Goal: Information Seeking & Learning: Learn about a topic

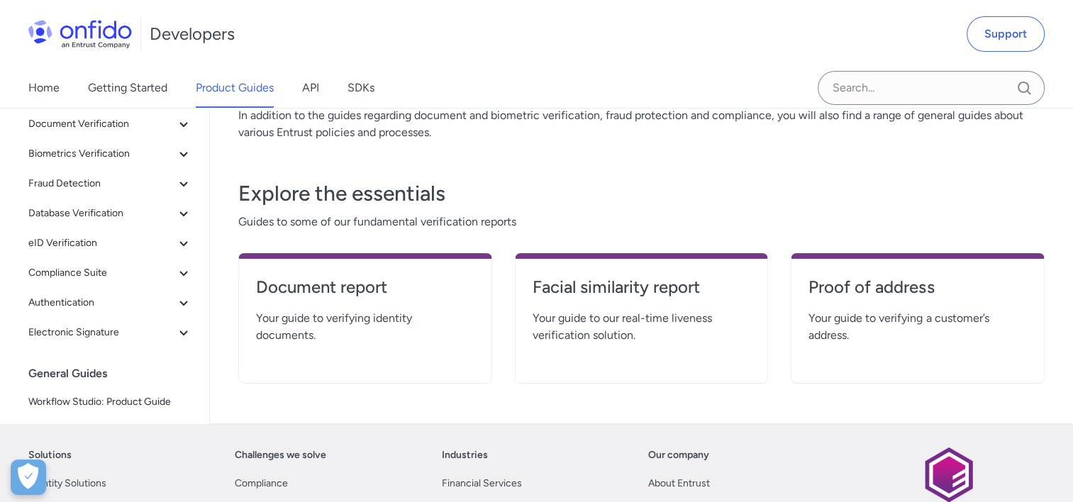
scroll to position [279, 0]
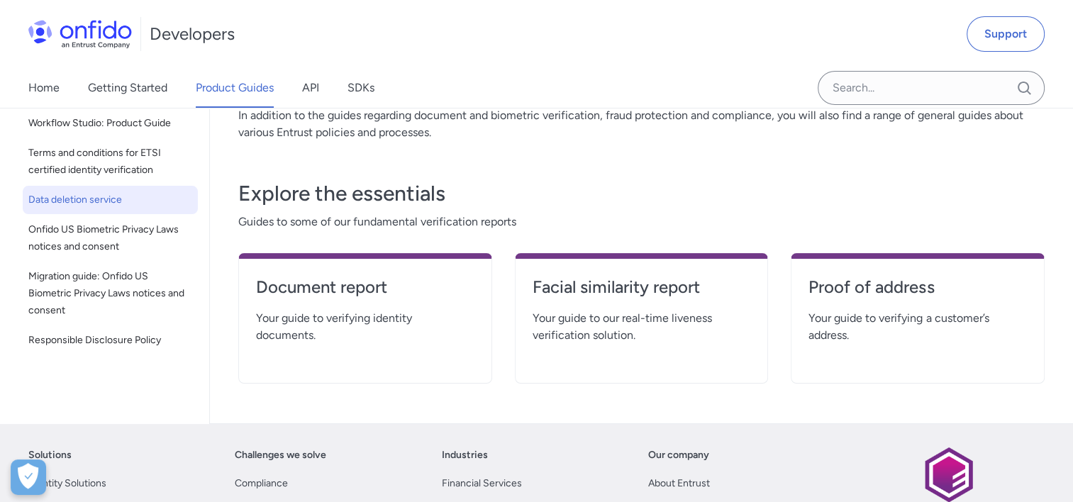
click at [76, 200] on span "Data deletion service" at bounding box center [110, 199] width 164 height 17
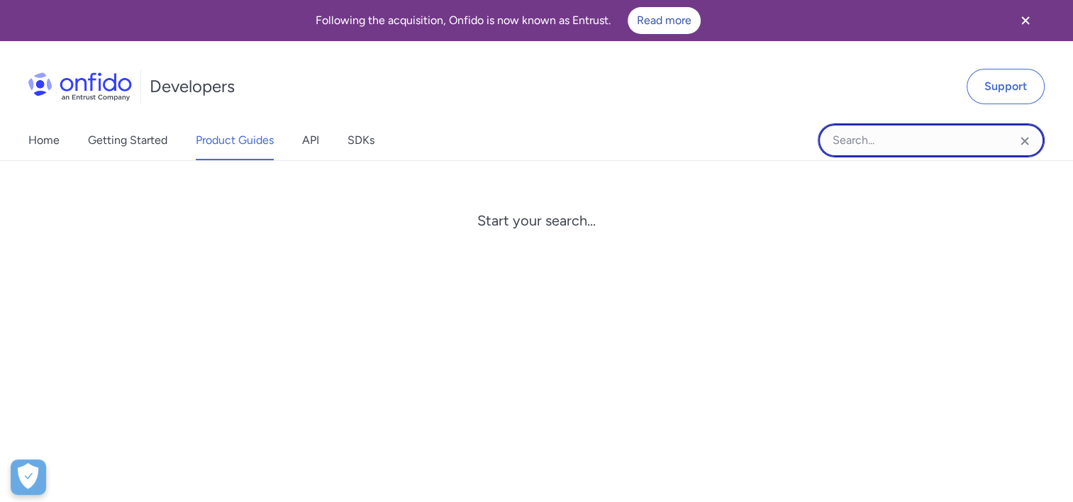
click at [866, 134] on input "Onfido search input field" at bounding box center [931, 140] width 227 height 34
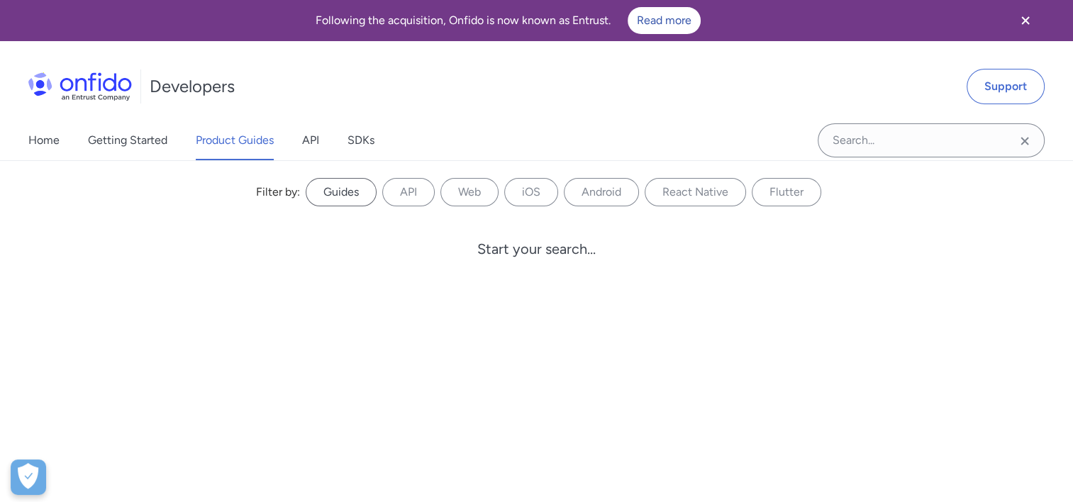
click at [347, 191] on label "Guides" at bounding box center [341, 192] width 71 height 28
click at [0, 0] on input "Guides" at bounding box center [0, 0] width 0 height 0
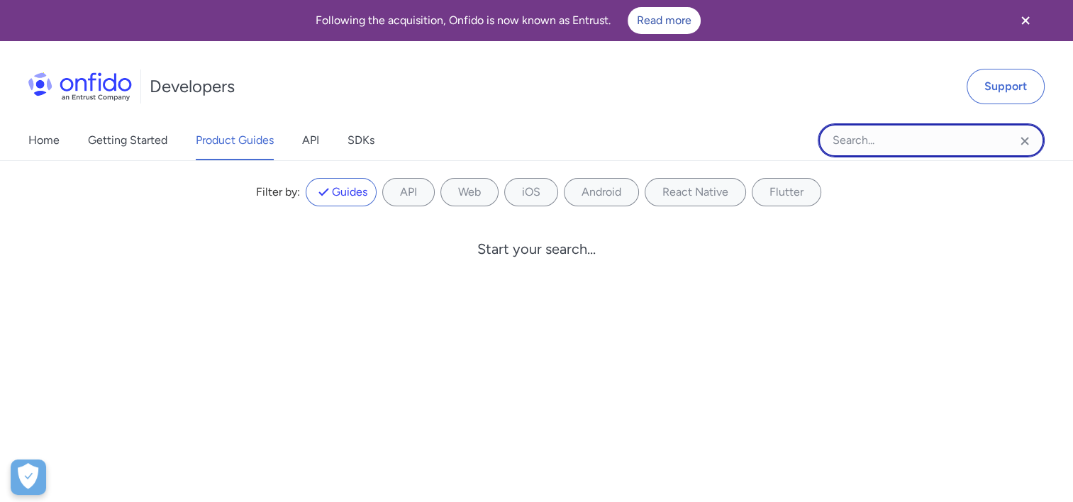
click at [889, 133] on input "Onfido search input field" at bounding box center [931, 140] width 227 height 34
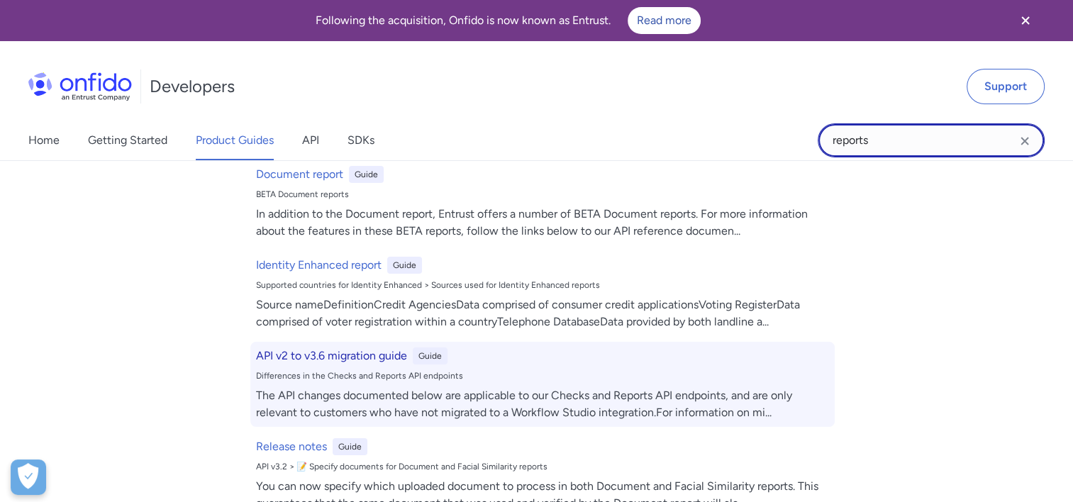
scroll to position [213, 0]
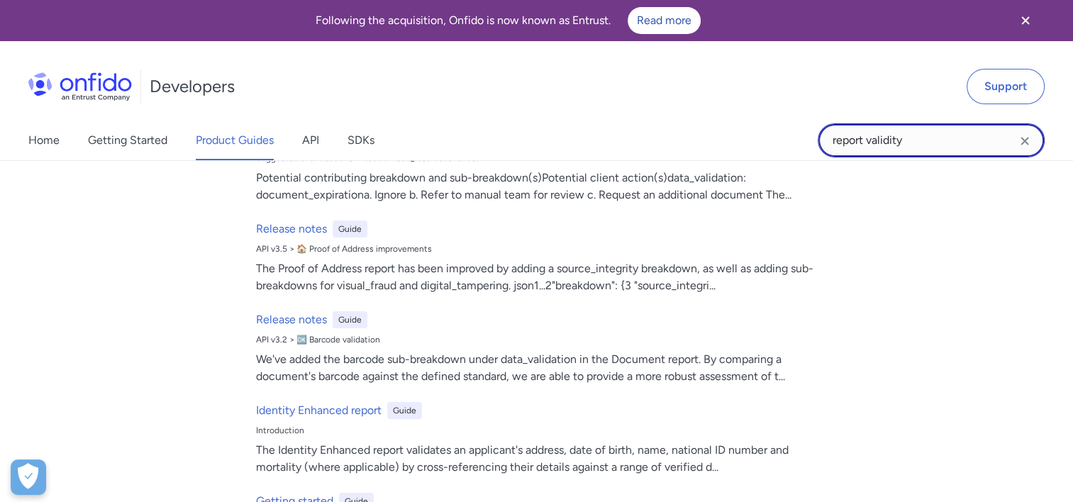
type input "report validity"
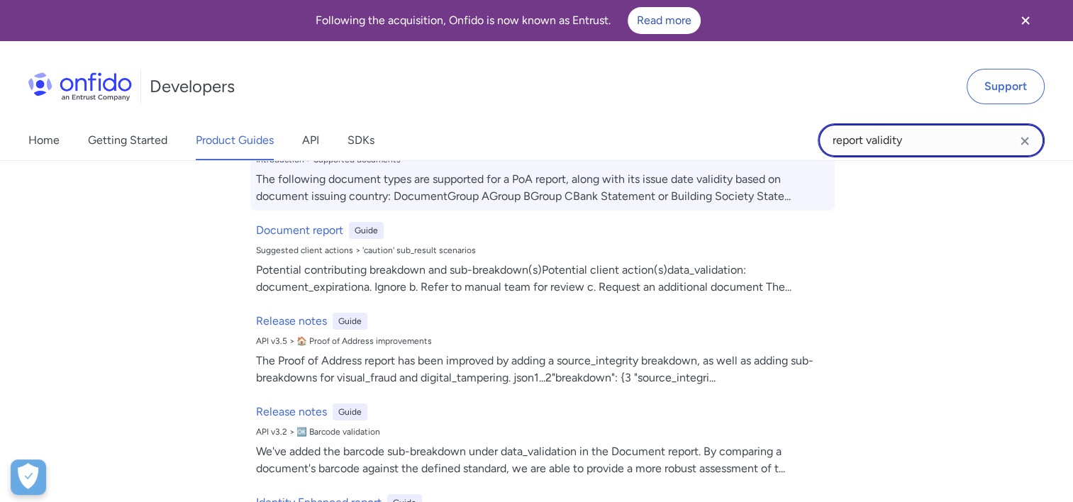
scroll to position [0, 0]
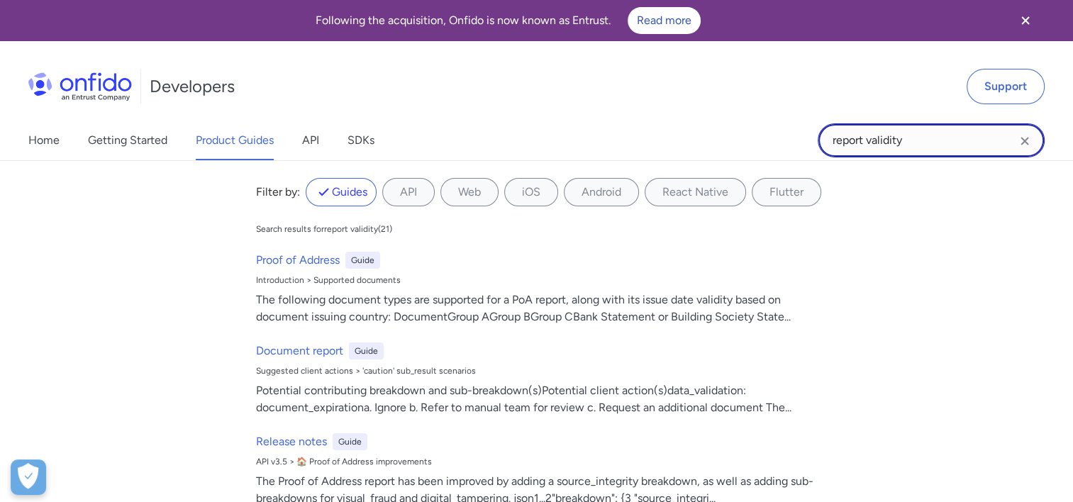
click at [931, 139] on input "report validity" at bounding box center [931, 140] width 227 height 34
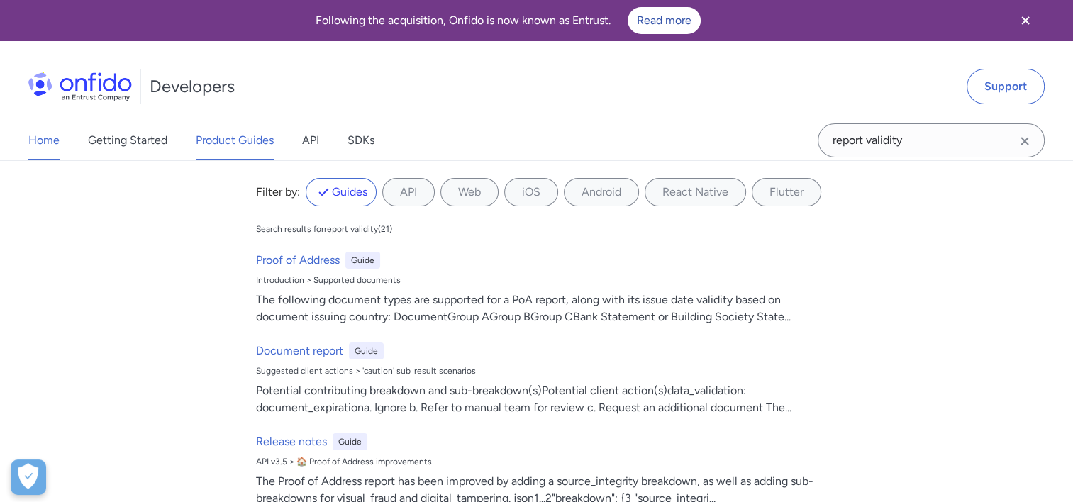
click at [43, 139] on link "Home" at bounding box center [43, 141] width 31 height 40
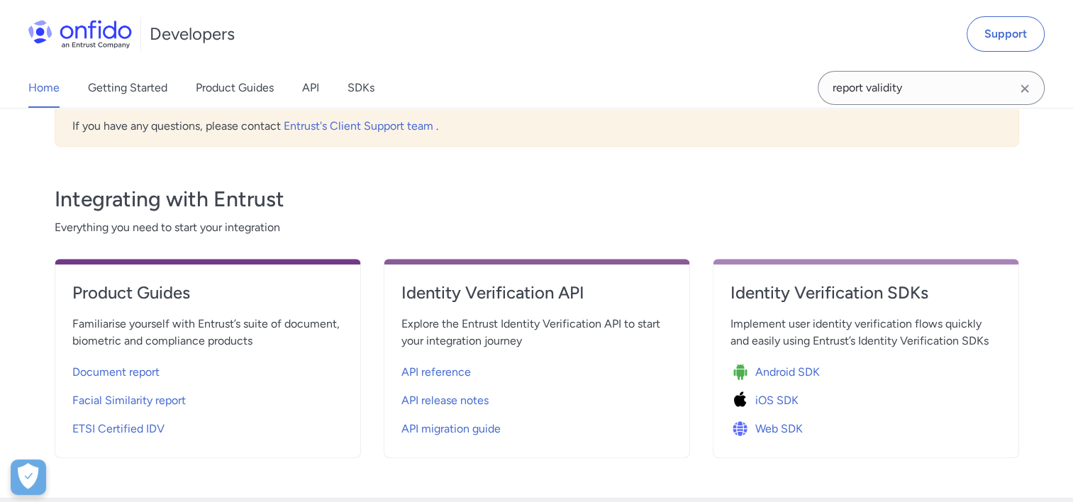
scroll to position [426, 0]
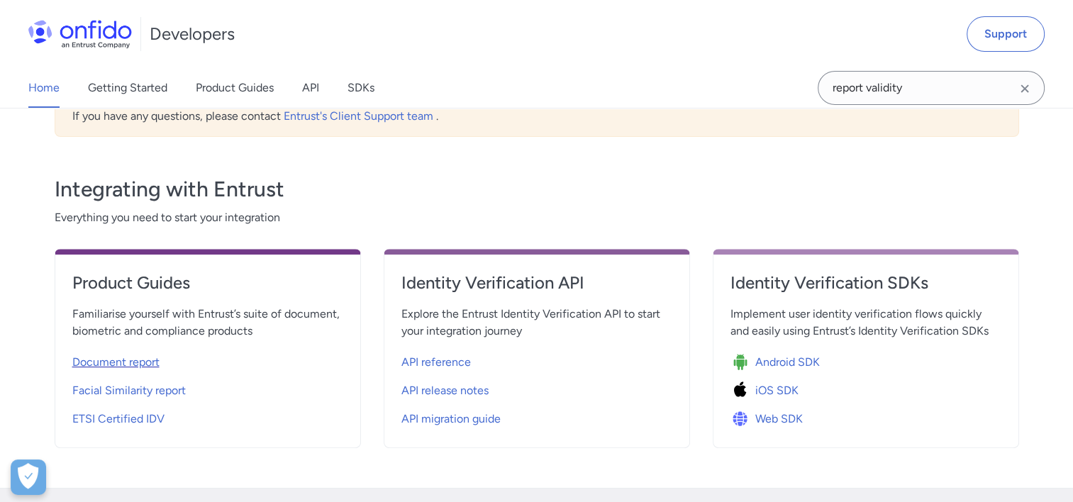
click at [127, 360] on span "Document report" at bounding box center [115, 362] width 87 height 17
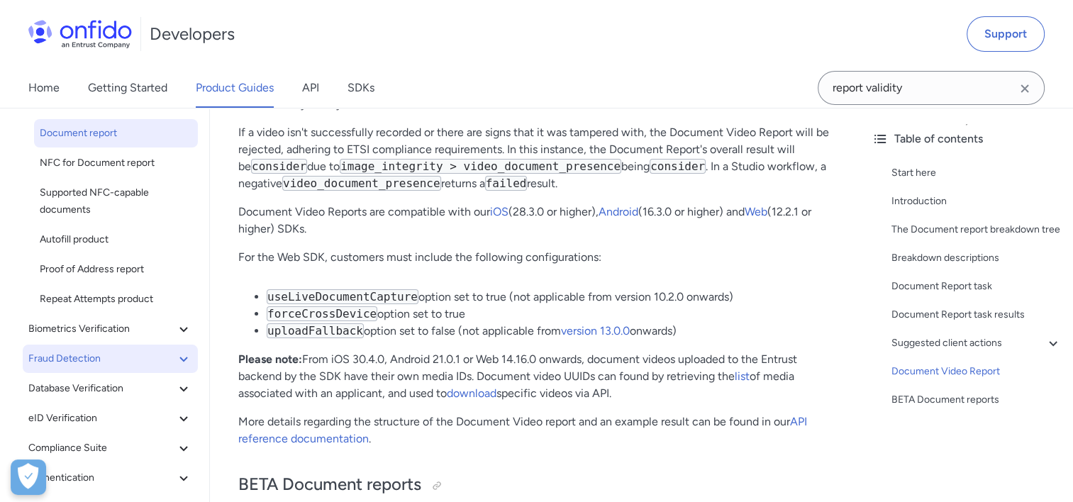
scroll to position [142, 0]
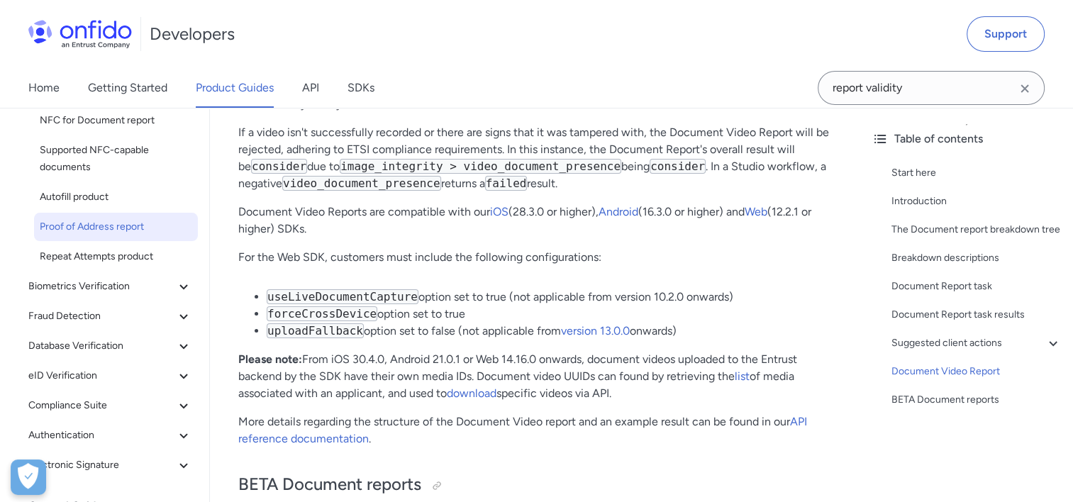
click at [84, 227] on span "Proof of Address report" at bounding box center [116, 226] width 152 height 17
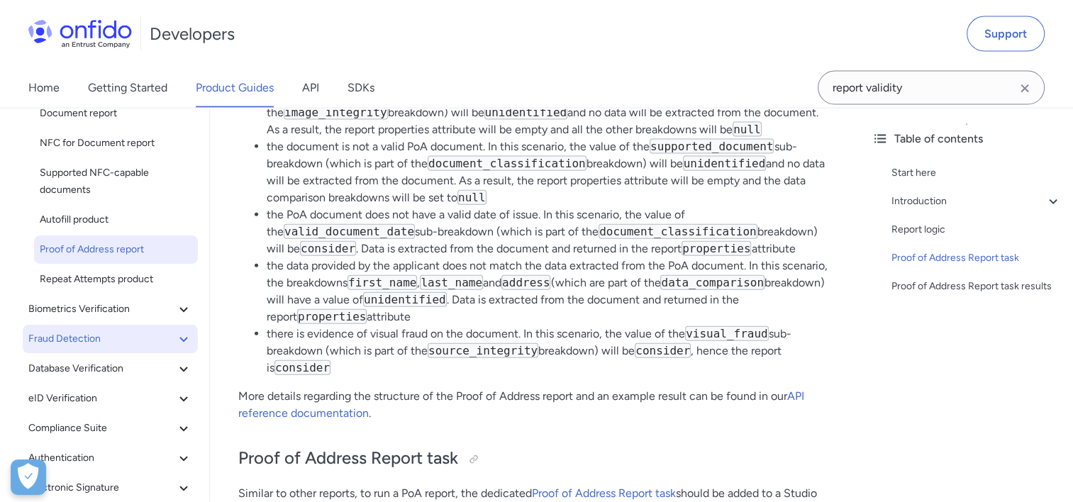
scroll to position [142, 0]
